Goal: Transaction & Acquisition: Purchase product/service

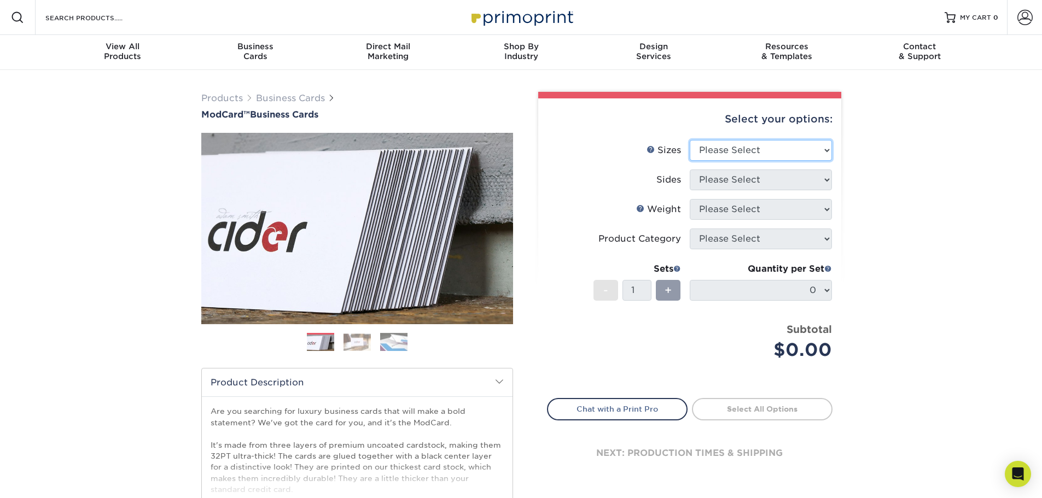
click at [798, 151] on select "Please Select 1.5" x 3.5" - Mini 1.75" x 3.5" - Mini 2" x 2" - Square 2" x 3" -…" at bounding box center [761, 150] width 142 height 21
select select "2.00x3.50"
click at [690, 140] on select "Please Select 1.5" x 3.5" - Mini 1.75" x 3.5" - Mini 2" x 2" - Square 2" x 3" -…" at bounding box center [761, 150] width 142 height 21
click at [801, 178] on select "Please Select Print Both Sides Print Front Only" at bounding box center [761, 180] width 142 height 21
select select "13abbda7-1d64-4f25-8bb2-c179b224825d"
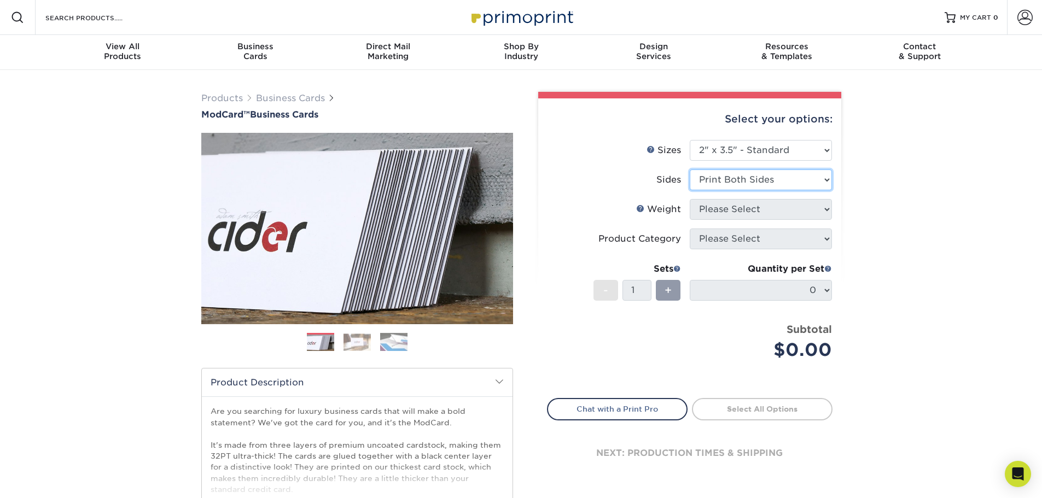
click at [690, 170] on select "Please Select Print Both Sides Print Front Only" at bounding box center [761, 180] width 142 height 21
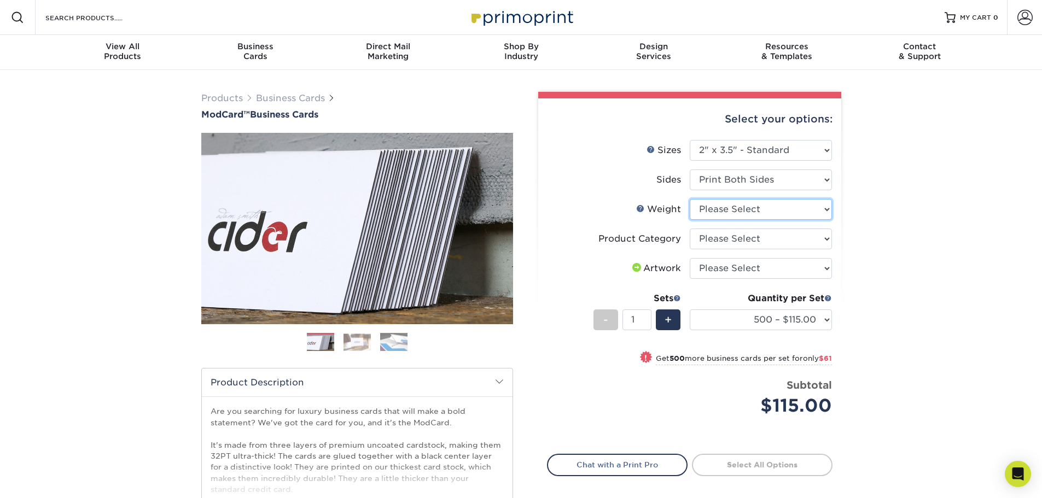
click at [821, 213] on select "Please Select 32PTUCBLK" at bounding box center [761, 209] width 142 height 21
select select "32PTUCBLK"
click at [690, 199] on select "Please Select 32PTUCBLK" at bounding box center [761, 209] width 142 height 21
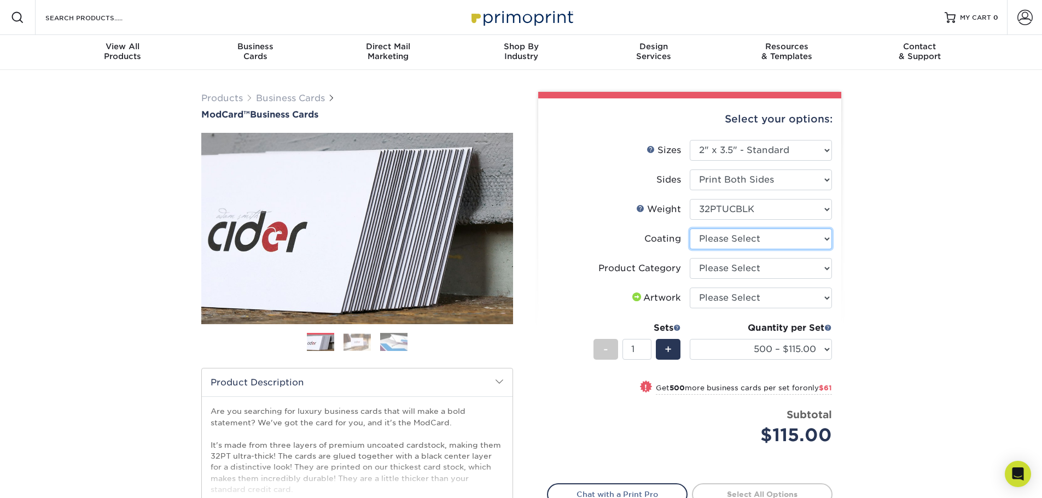
click at [826, 242] on select at bounding box center [761, 239] width 142 height 21
select select "3e7618de-abca-4bda-9f97-8b9129e913d8"
click at [690, 229] on select at bounding box center [761, 239] width 142 height 21
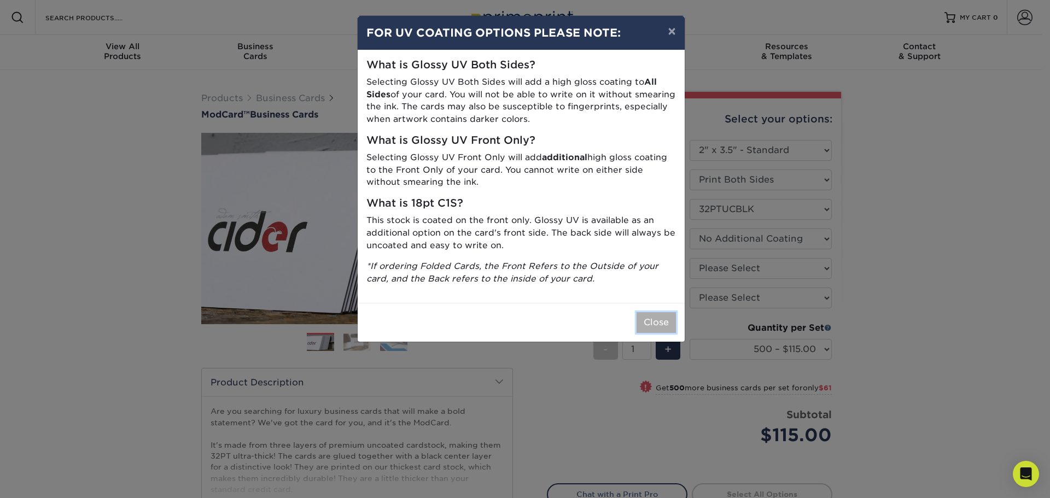
click at [652, 323] on button "Close" at bounding box center [656, 322] width 39 height 21
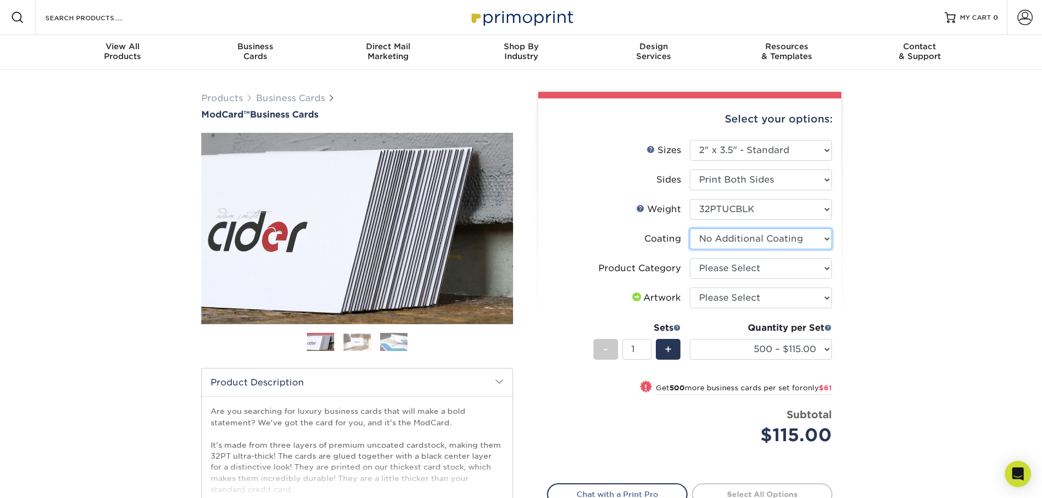
click at [795, 238] on select at bounding box center [761, 239] width 142 height 21
click at [794, 239] on select at bounding box center [761, 239] width 142 height 21
click at [785, 268] on select "Please Select Business Cards" at bounding box center [761, 268] width 142 height 21
select select "3b5148f1-0588-4f88-a218-97bcfdce65c1"
click at [690, 258] on select "Please Select Business Cards" at bounding box center [761, 268] width 142 height 21
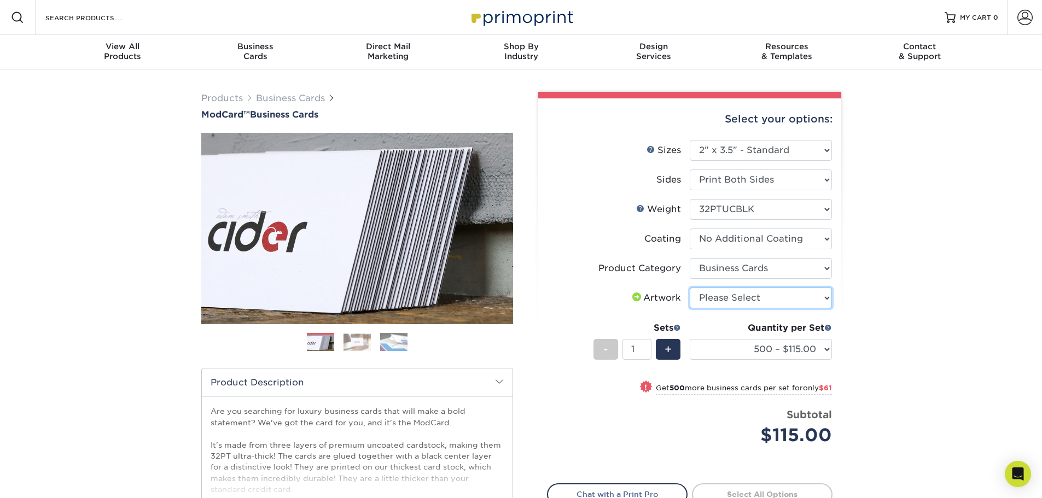
click at [798, 298] on select "Please Select I will upload files I need a design - $100" at bounding box center [761, 298] width 142 height 21
select select "upload"
click at [690, 288] on select "Please Select I will upload files I need a design - $100" at bounding box center [761, 298] width 142 height 21
click at [361, 339] on img at bounding box center [357, 342] width 27 height 17
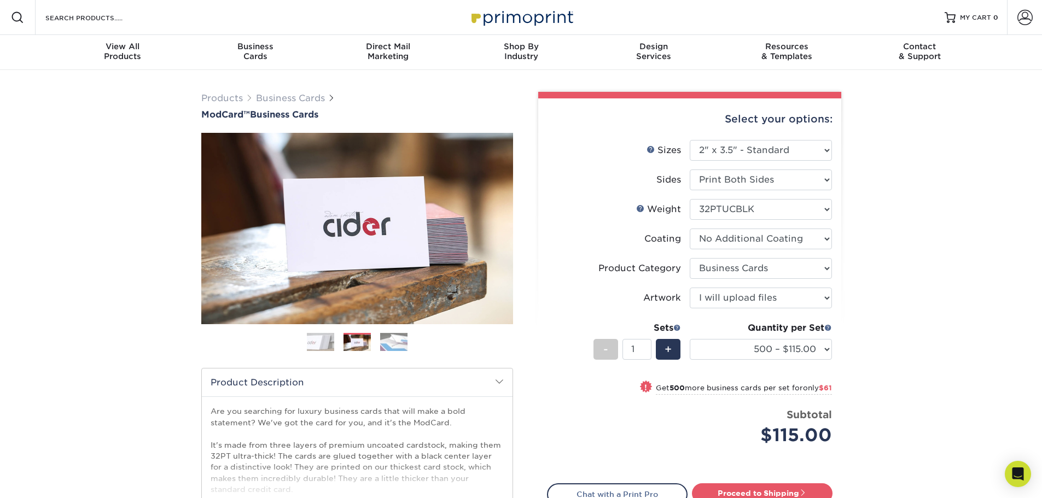
click at [401, 345] on img at bounding box center [393, 342] width 27 height 19
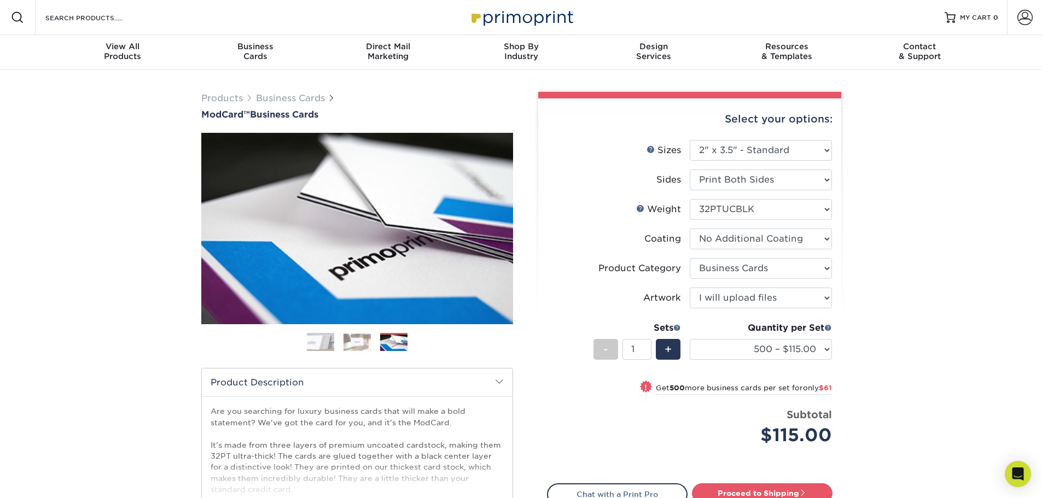
click at [357, 342] on img at bounding box center [357, 342] width 27 height 17
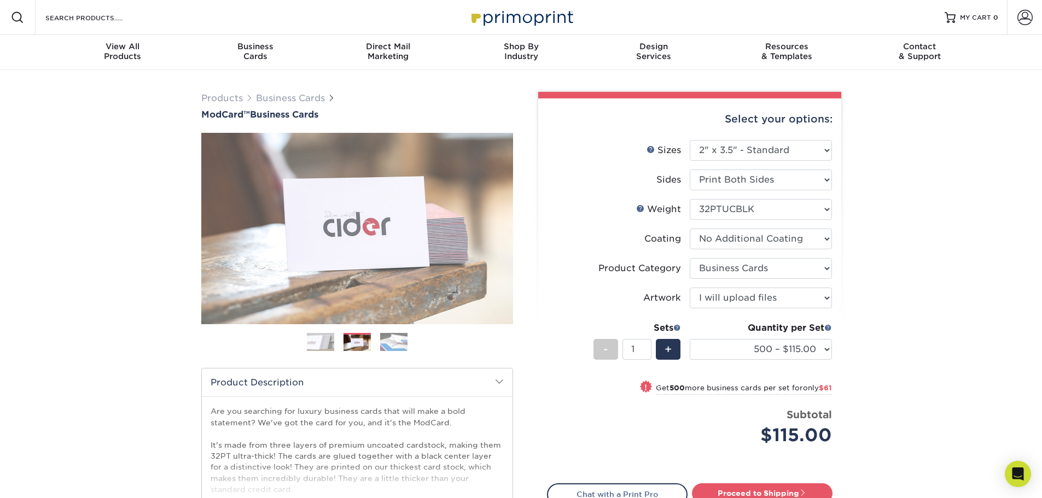
click at [324, 341] on img at bounding box center [320, 342] width 27 height 27
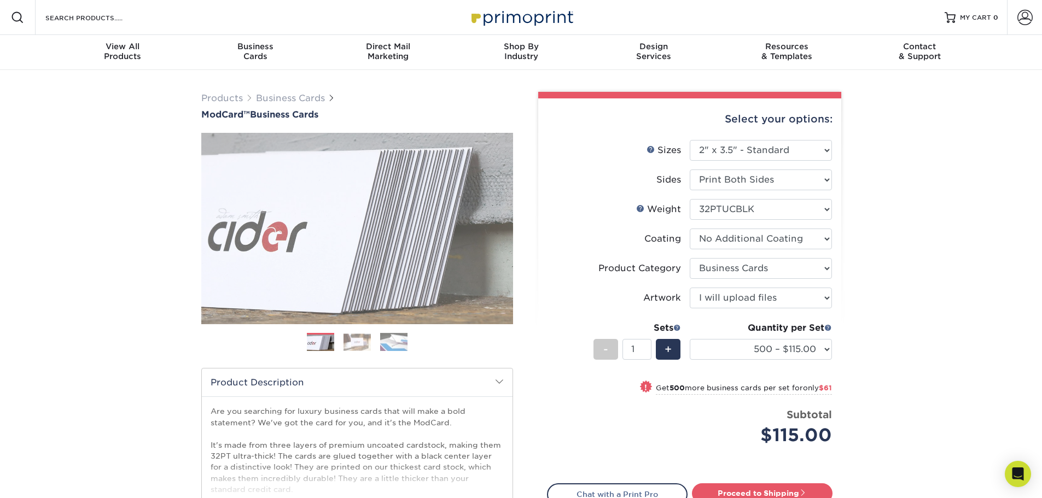
click at [394, 345] on img at bounding box center [393, 342] width 27 height 19
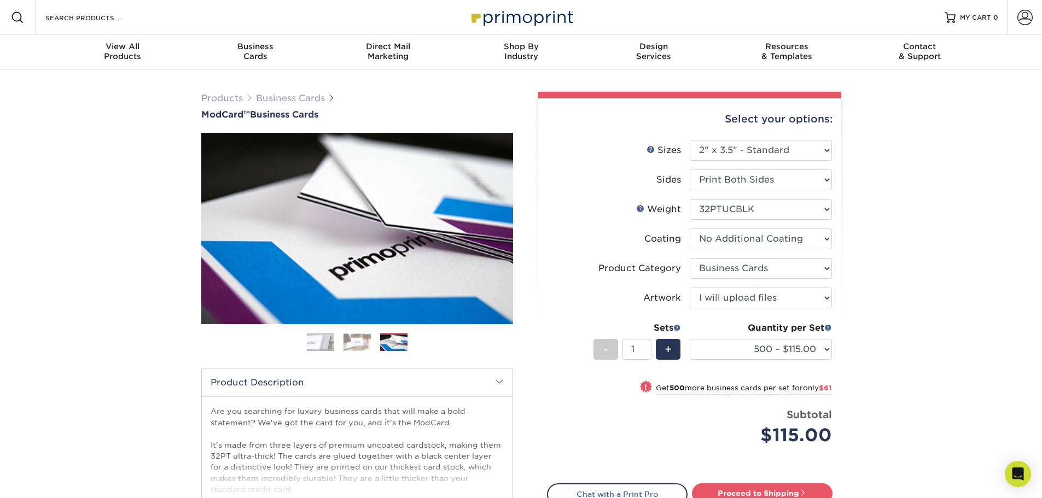
drag, startPoint x: 884, startPoint y: 182, endPoint x: 888, endPoint y: 186, distance: 5.8
click at [888, 184] on div "Products Business Cards ModCard™ Business Cards Previous Next" at bounding box center [521, 362] width 1042 height 584
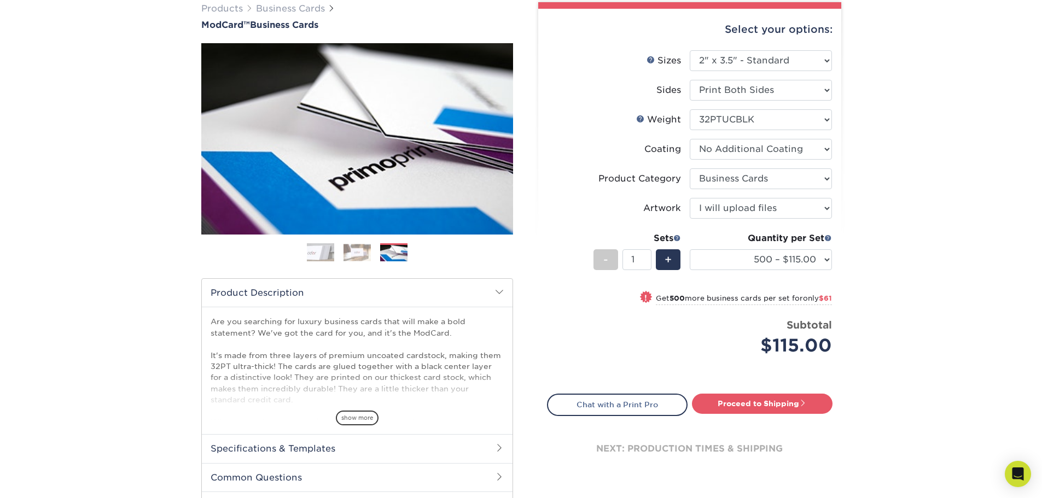
scroll to position [109, 0]
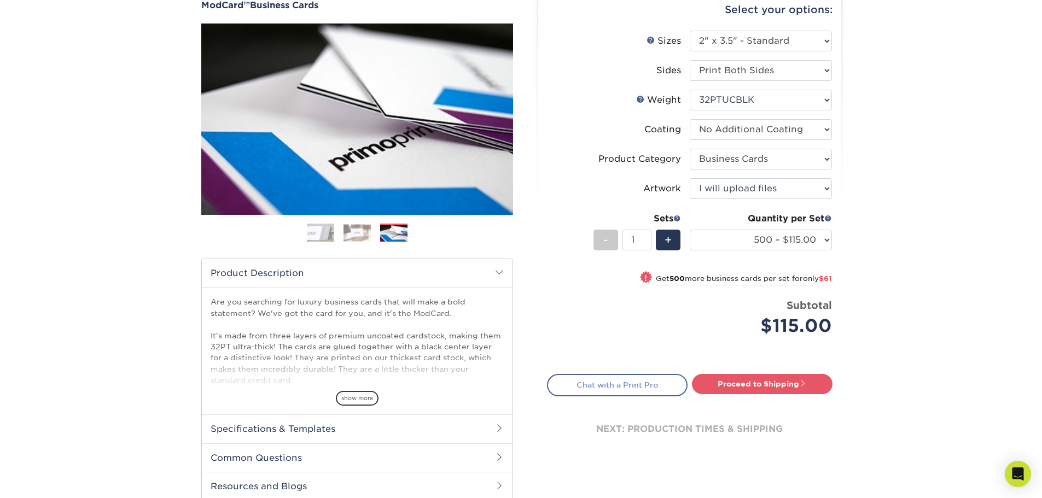
click at [628, 382] on link "Chat with a Print Pro" at bounding box center [617, 385] width 141 height 22
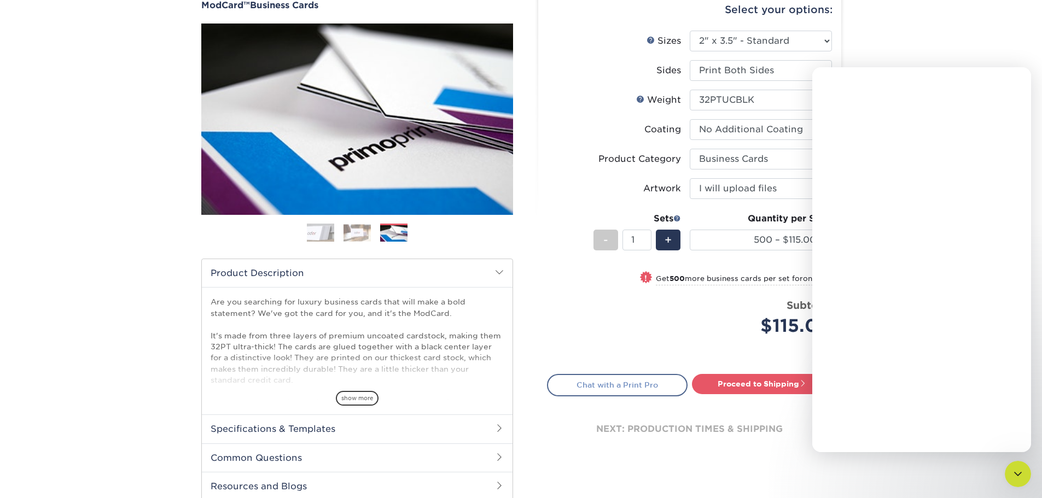
scroll to position [0, 0]
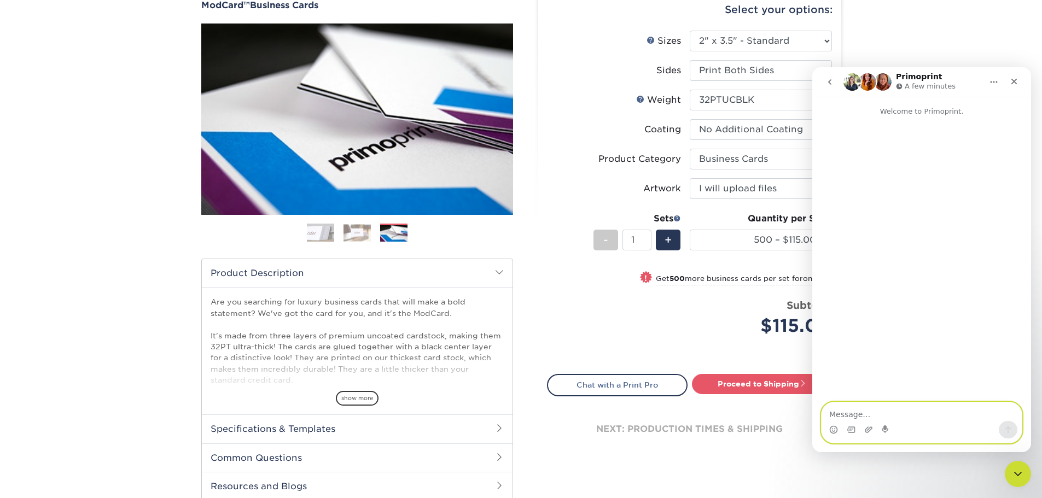
click at [917, 411] on textarea "Message…" at bounding box center [922, 412] width 200 height 19
type textarea "H"
type textarea "Good morning."
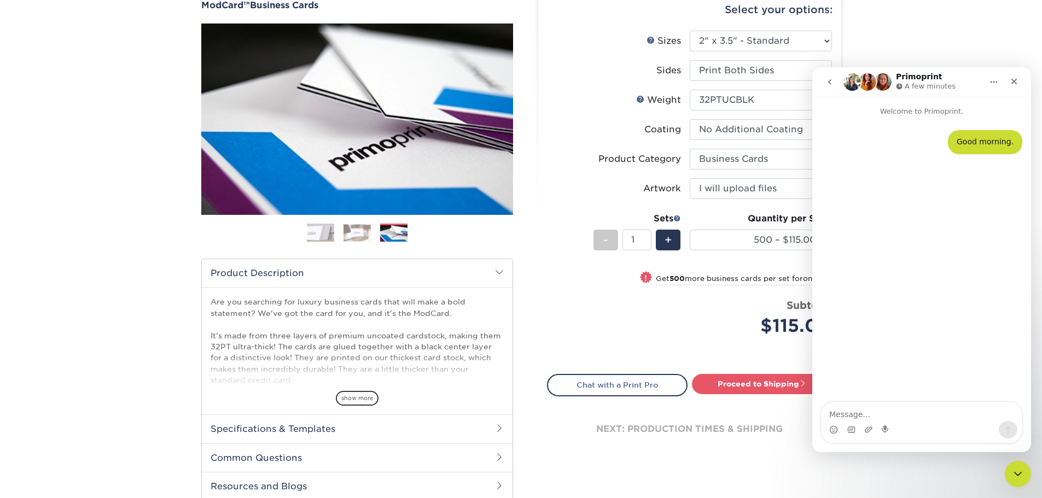
click at [964, 40] on div "Products Business Cards ModCard™ Business Cards Previous Next" at bounding box center [521, 253] width 1042 height 584
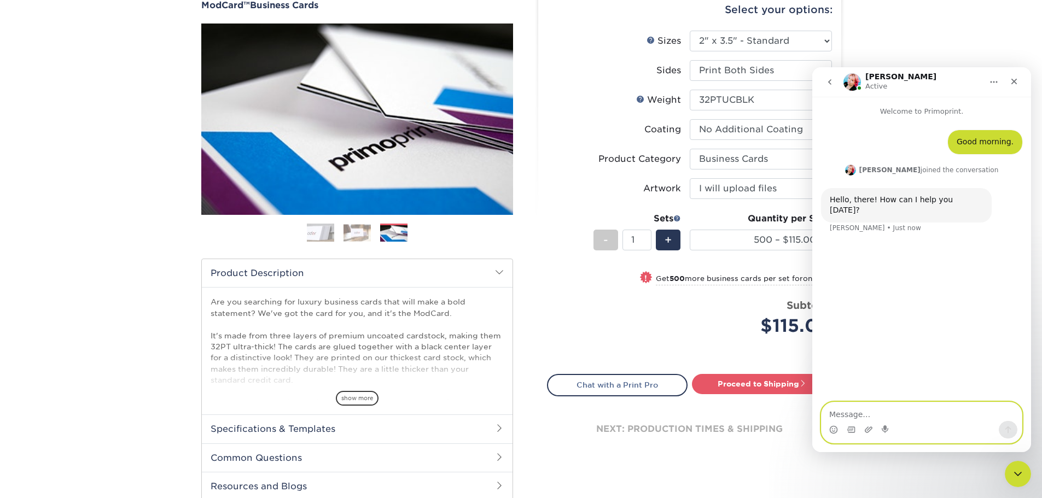
click at [877, 408] on textarea "Message…" at bounding box center [922, 412] width 200 height 19
click at [878, 411] on textarea "Message…" at bounding box center [922, 412] width 200 height 19
type textarea "Hi, looking for so direction."
type textarea "I"
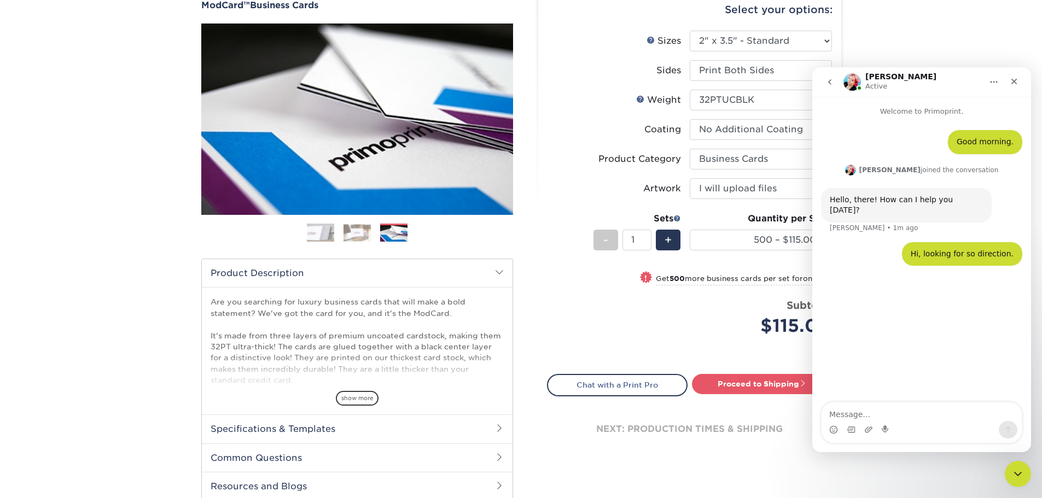
click at [975, 46] on div "Products Business Cards ModCard™ Business Cards Previous Next" at bounding box center [521, 253] width 1042 height 584
click at [998, 82] on icon "Home" at bounding box center [994, 82] width 9 height 9
click at [952, 41] on div "Products Business Cards ModCard™ Business Cards Previous Next" at bounding box center [521, 253] width 1042 height 584
click at [707, 316] on div "$115.00" at bounding box center [765, 326] width 134 height 26
click at [578, 322] on div "Price per set $115.00" at bounding box center [619, 319] width 142 height 42
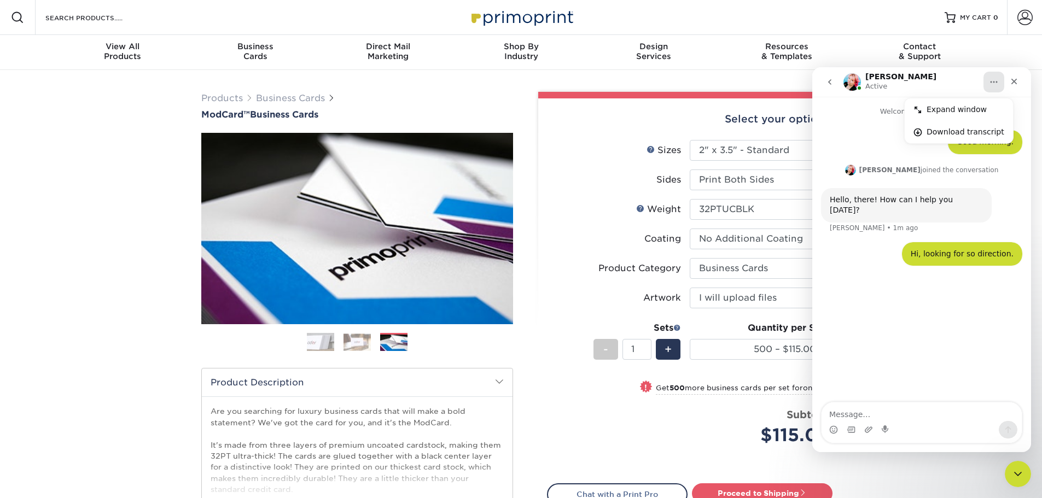
click at [572, 111] on div "Select your options:" at bounding box center [690, 119] width 286 height 42
